Goal: Task Accomplishment & Management: Manage account settings

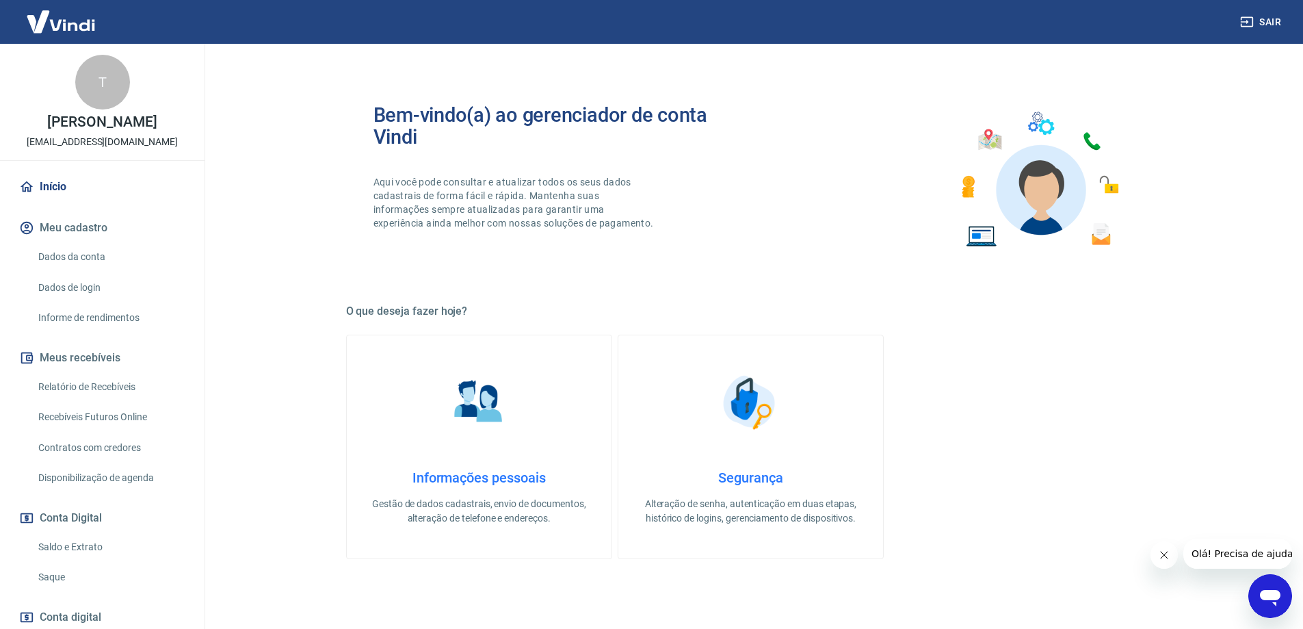
click at [96, 408] on link "Recebíveis Futuros Online" at bounding box center [110, 417] width 155 height 28
